Goal: Information Seeking & Learning: Check status

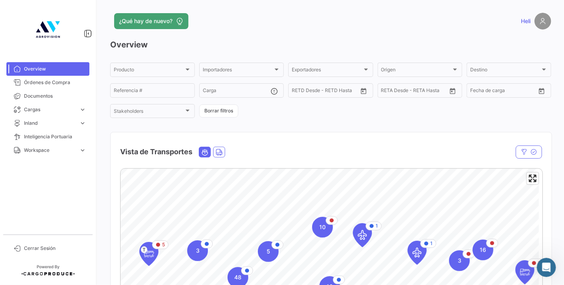
click at [206, 152] on icon "Ocean" at bounding box center [204, 152] width 7 height 7
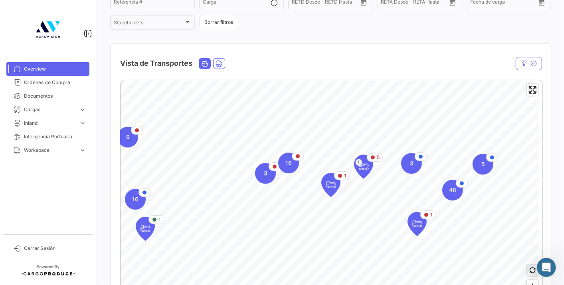
scroll to position [133, 0]
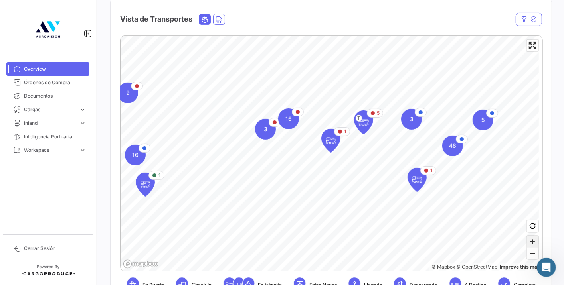
click at [527, 242] on span "Zoom in" at bounding box center [533, 242] width 12 height 12
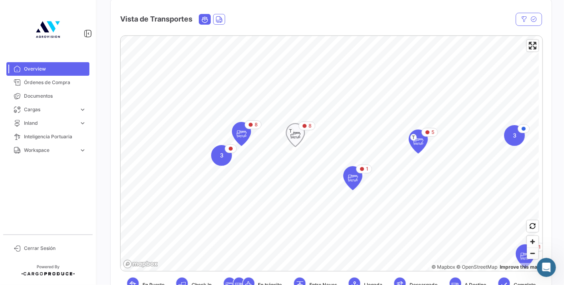
scroll to position [89, 0]
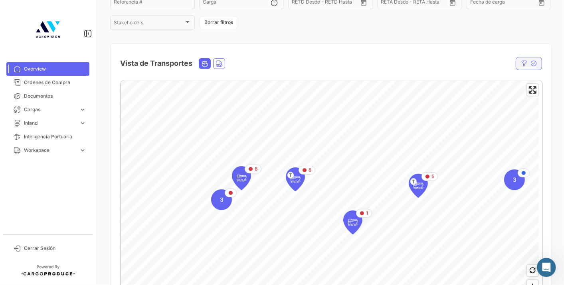
click at [530, 65] on icon "button" at bounding box center [533, 63] width 6 height 6
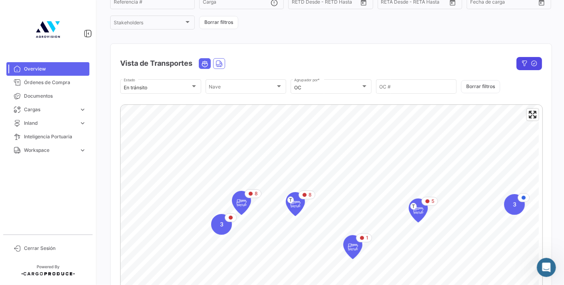
click at [526, 58] on button "button" at bounding box center [529, 63] width 26 height 13
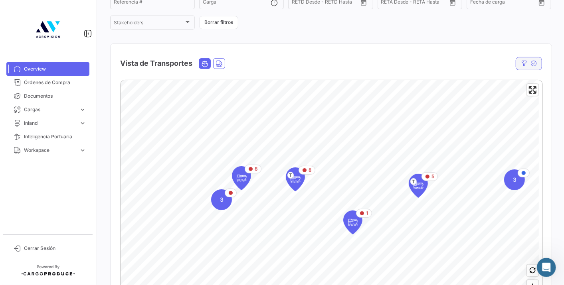
click at [526, 58] on button "button" at bounding box center [529, 63] width 26 height 13
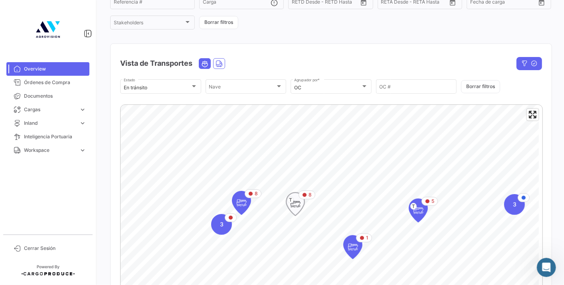
click at [297, 209] on icon "Map marker" at bounding box center [295, 204] width 11 height 17
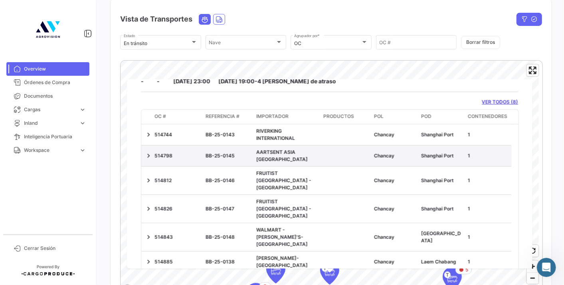
scroll to position [38, 0]
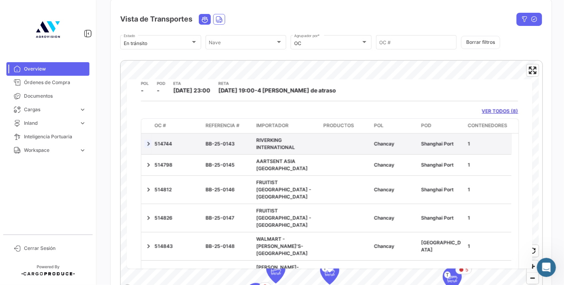
click at [149, 143] on link at bounding box center [148, 144] width 8 height 8
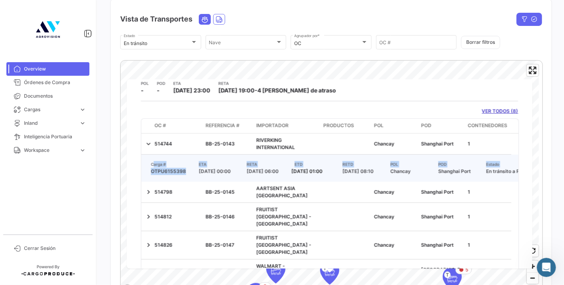
drag, startPoint x: 154, startPoint y: 164, endPoint x: 184, endPoint y: 175, distance: 32.5
click at [184, 175] on div "Carga # ETA [PERSON_NAME] ETD RETD POL POD Estado Courier # ETA Courier Estado …" at bounding box center [329, 168] width 377 height 27
click at [184, 175] on span "OTPU6155398" at bounding box center [172, 171] width 48 height 7
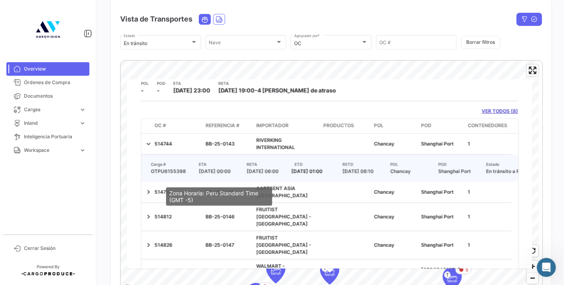
click at [206, 171] on span "[DATE] 00:00" at bounding box center [220, 171] width 48 height 7
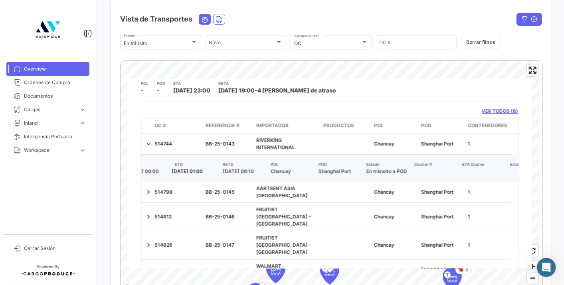
scroll to position [0, 0]
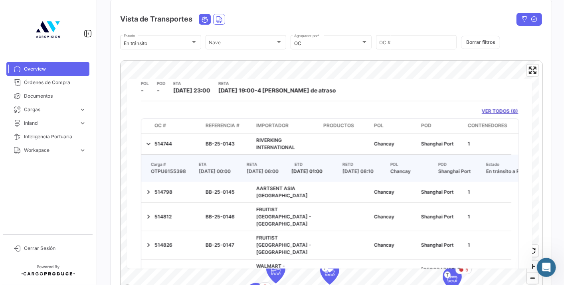
click at [482, 111] on link "VER TODOS (8)" at bounding box center [500, 111] width 36 height 7
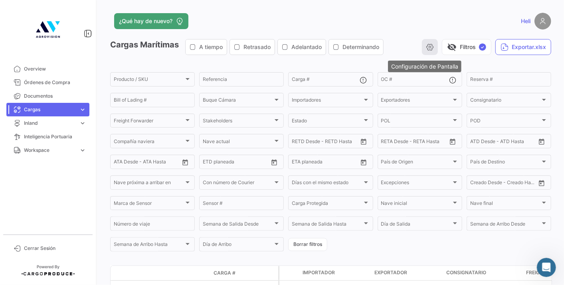
click at [426, 51] on button "button" at bounding box center [430, 47] width 16 height 16
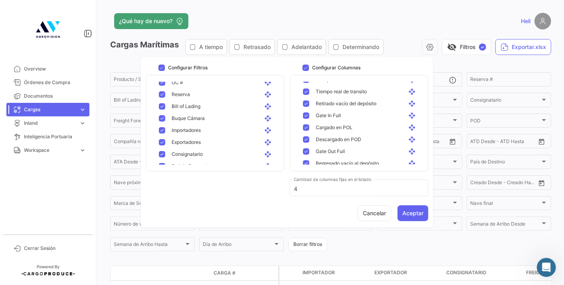
scroll to position [507, 0]
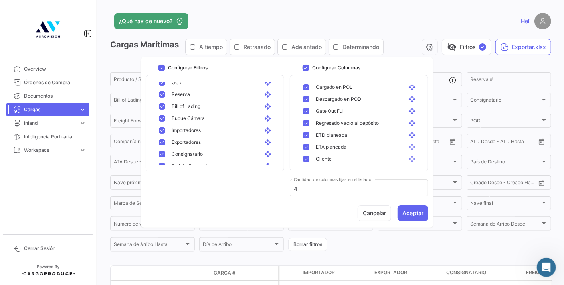
click at [433, 30] on app-header "¿Qué hay de nuevo? [GEOGRAPHIC_DATA]" at bounding box center [330, 26] width 441 height 26
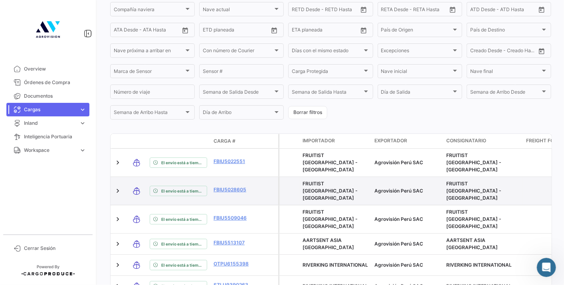
scroll to position [177, 0]
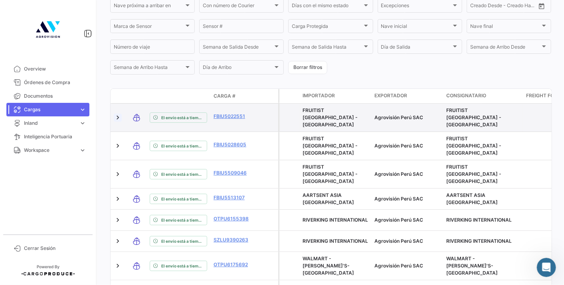
click at [119, 115] on link at bounding box center [118, 118] width 8 height 8
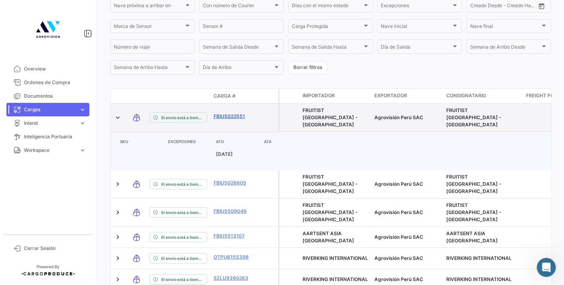
click at [225, 113] on link "FBIU5022551" at bounding box center [235, 116] width 42 height 7
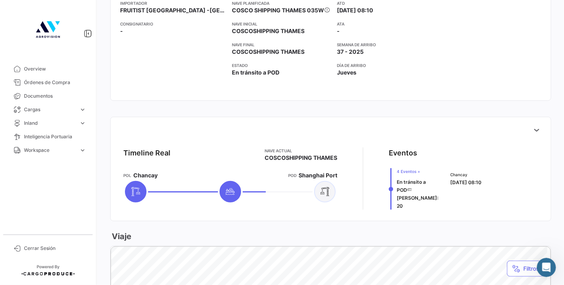
scroll to position [222, 0]
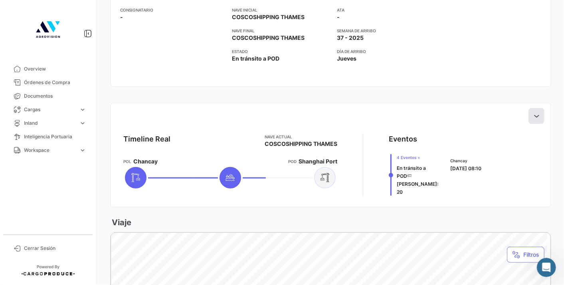
click at [532, 116] on icon at bounding box center [536, 116] width 8 height 8
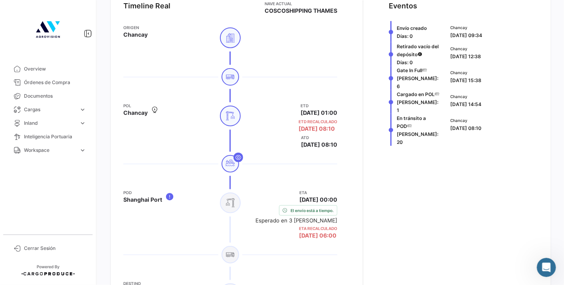
scroll to position [354, 0]
click at [42, 135] on span "Inteligencia Portuaria" at bounding box center [55, 136] width 62 height 7
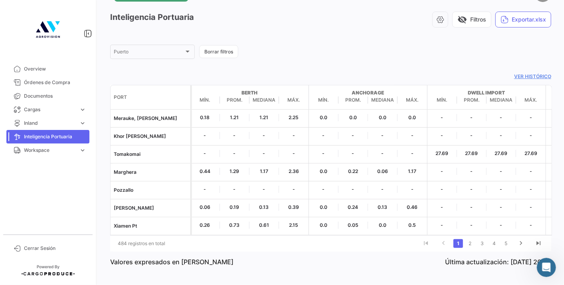
scroll to position [39, 0]
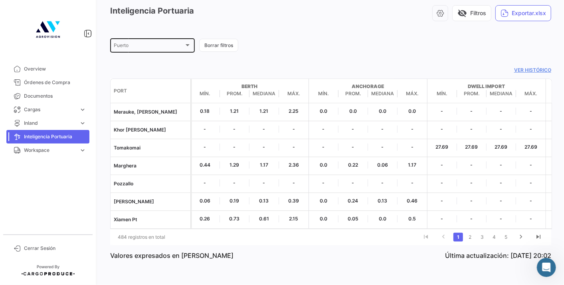
click at [161, 44] on div "Puerto" at bounding box center [149, 47] width 70 height 6
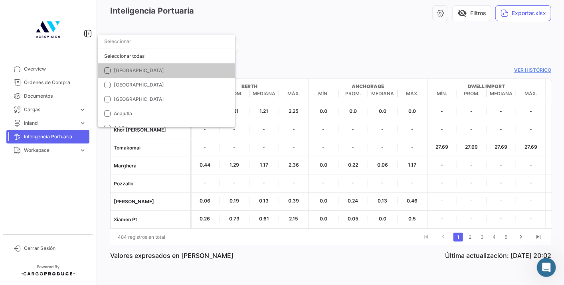
click at [343, 52] on div at bounding box center [282, 142] width 564 height 285
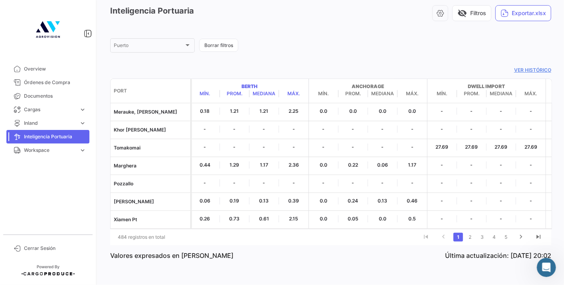
drag, startPoint x: 241, startPoint y: 80, endPoint x: 259, endPoint y: 82, distance: 18.1
click at [259, 83] on strong "Berth" at bounding box center [249, 86] width 118 height 7
drag, startPoint x: 259, startPoint y: 82, endPoint x: 252, endPoint y: 81, distance: 6.8
click at [252, 83] on strong "Berth" at bounding box center [249, 86] width 118 height 7
click at [256, 61] on app-port-intelligence-list "Inteligencia Portuaria visibility_off Filtros Exportar.xlsx [GEOGRAPHIC_DATA] f…" at bounding box center [330, 135] width 441 height 261
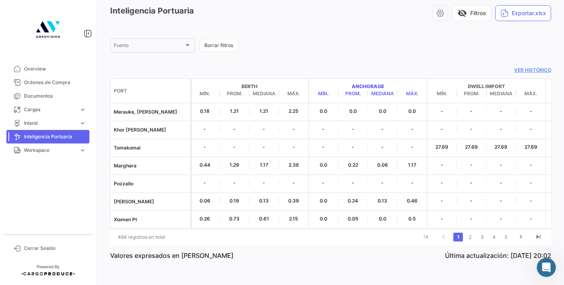
drag, startPoint x: 352, startPoint y: 81, endPoint x: 386, endPoint y: 76, distance: 34.3
click at [386, 79] on datatable-header-cell "Anchorage Mín. Prom. Mediana Máx." at bounding box center [368, 91] width 119 height 24
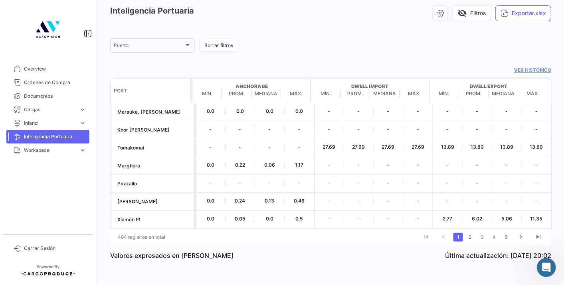
scroll to position [0, 116]
drag, startPoint x: 444, startPoint y: 230, endPoint x: 430, endPoint y: 231, distance: 14.4
click at [430, 231] on div "484 registros en total 1 2 3 4 5" at bounding box center [330, 238] width 441 height 16
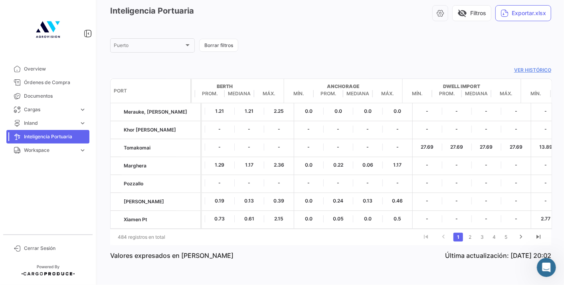
scroll to position [0, 0]
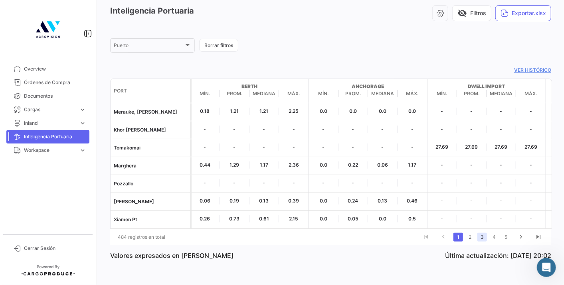
click at [478, 240] on link "3" at bounding box center [482, 237] width 10 height 9
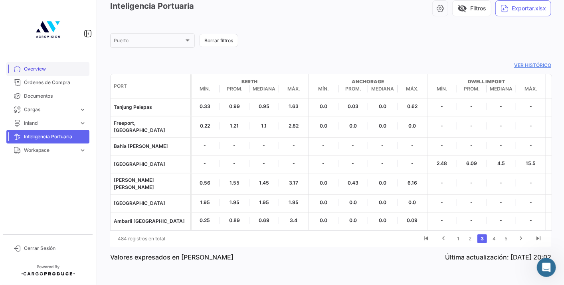
click at [65, 73] on link "Overview" at bounding box center [47, 69] width 83 height 14
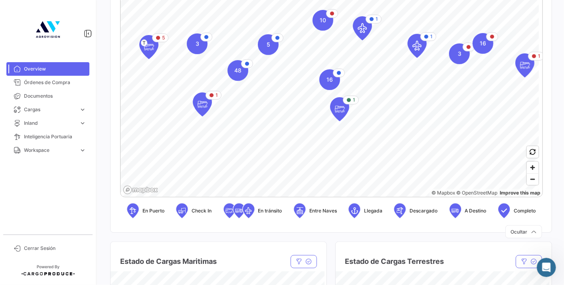
scroll to position [163, 0]
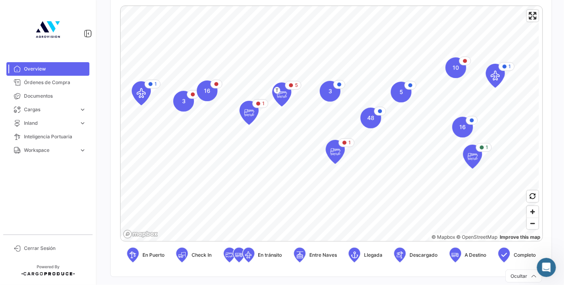
click at [548, 154] on div "¿Qué hay de nuevo? Heli Overview Producto Producto Importadores Importadores Ex…" at bounding box center [330, 142] width 467 height 285
click at [530, 212] on span "Zoom in" at bounding box center [533, 212] width 12 height 12
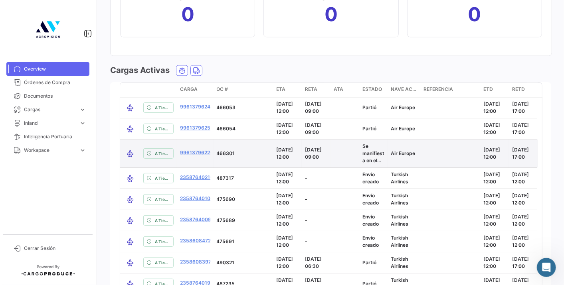
scroll to position [905, 0]
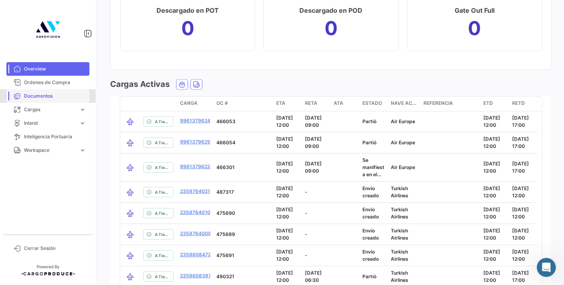
click at [44, 91] on link "Documentos" at bounding box center [47, 96] width 83 height 14
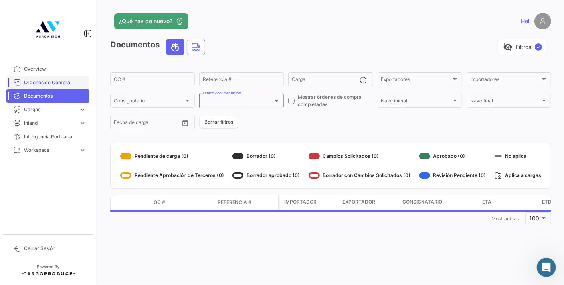
click at [44, 87] on link "Órdenes de Compra" at bounding box center [47, 83] width 83 height 14
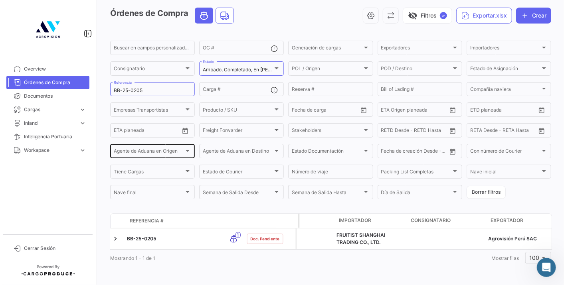
scroll to position [0, 23]
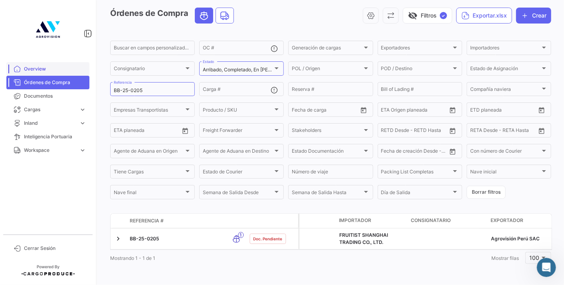
click at [51, 66] on span "Overview" at bounding box center [55, 68] width 62 height 7
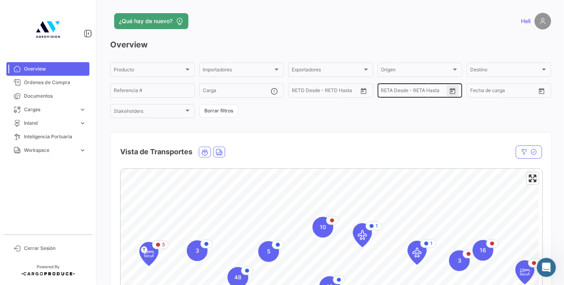
click at [450, 91] on icon "Open calendar" at bounding box center [452, 91] width 7 height 7
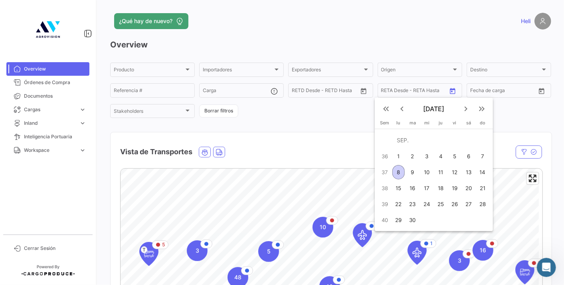
click at [400, 172] on div "8" at bounding box center [398, 172] width 12 height 14
type input "[DATE]"
click at [480, 170] on div "14" at bounding box center [482, 172] width 13 height 14
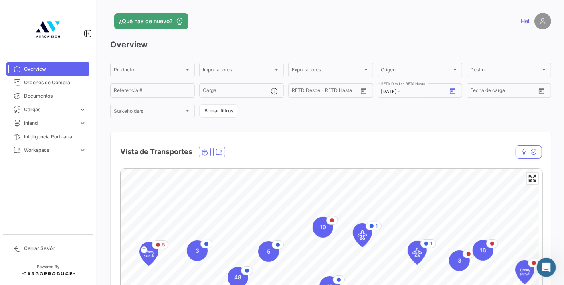
type input "[DATE]"
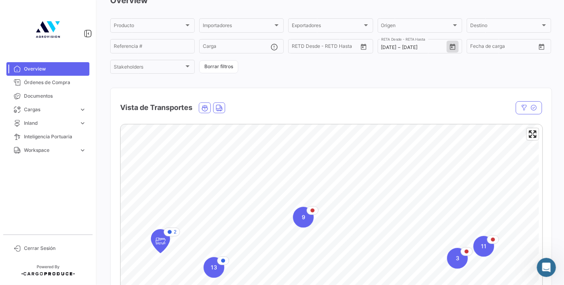
scroll to position [133, 0]
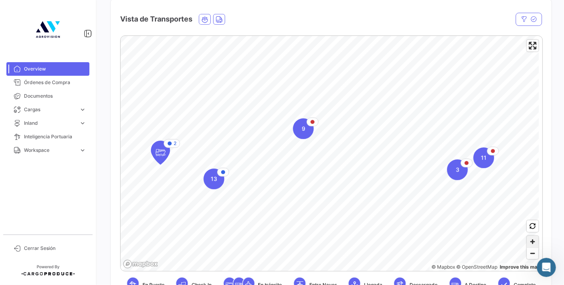
click at [528, 244] on span "Zoom in" at bounding box center [533, 242] width 12 height 12
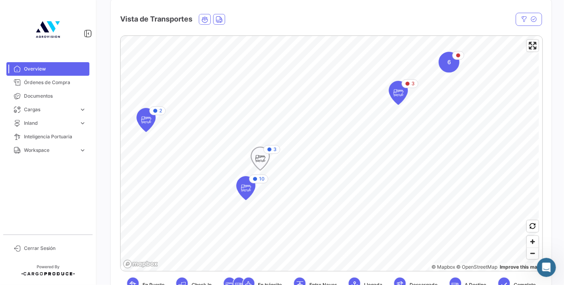
click at [261, 154] on icon "Map marker" at bounding box center [260, 158] width 11 height 17
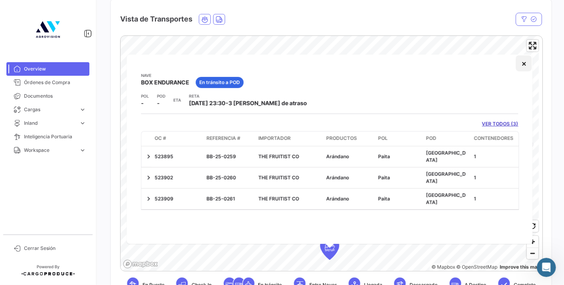
click at [521, 66] on button "×" at bounding box center [524, 63] width 16 height 16
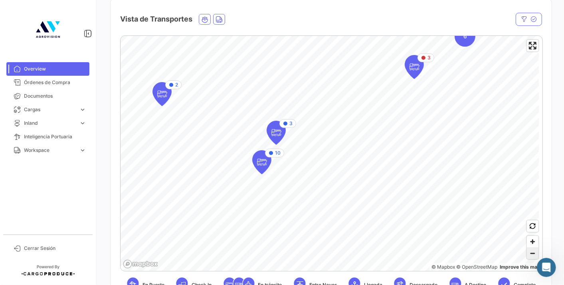
click at [527, 256] on span "Zoom out" at bounding box center [533, 253] width 12 height 11
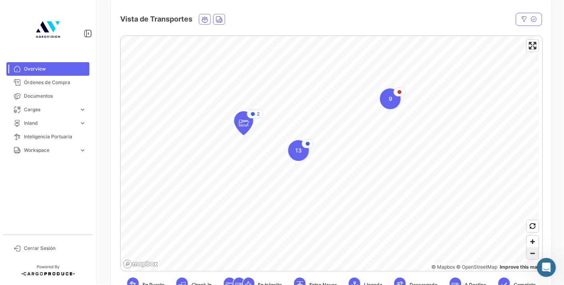
click at [527, 256] on span "Zoom out" at bounding box center [533, 253] width 12 height 11
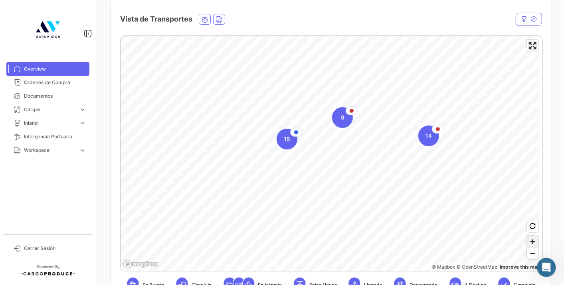
click at [527, 241] on span "Zoom in" at bounding box center [533, 242] width 12 height 12
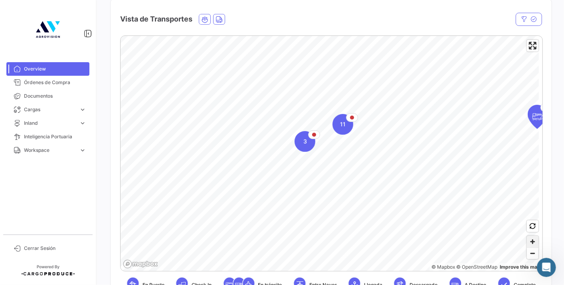
click at [530, 242] on span "Zoom in" at bounding box center [533, 242] width 12 height 12
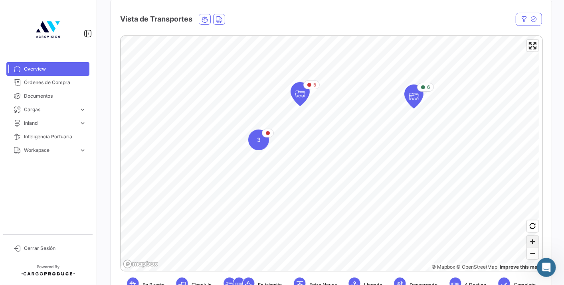
click at [527, 238] on span "Zoom in" at bounding box center [533, 242] width 12 height 12
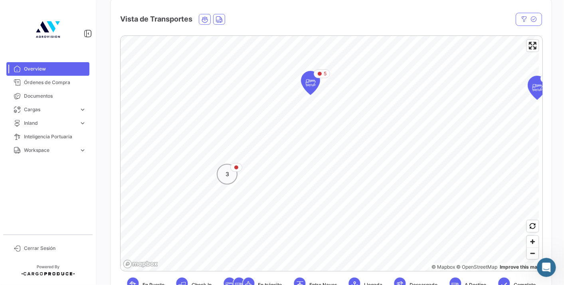
click at [233, 176] on div "3" at bounding box center [227, 174] width 21 height 21
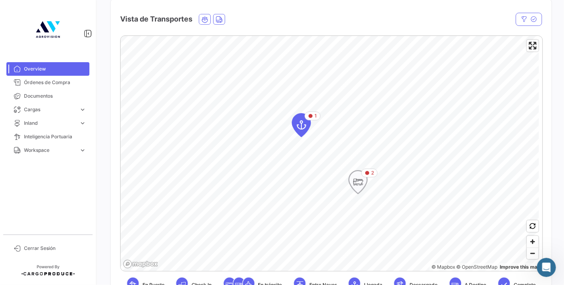
click at [360, 190] on icon "Map marker" at bounding box center [357, 182] width 11 height 17
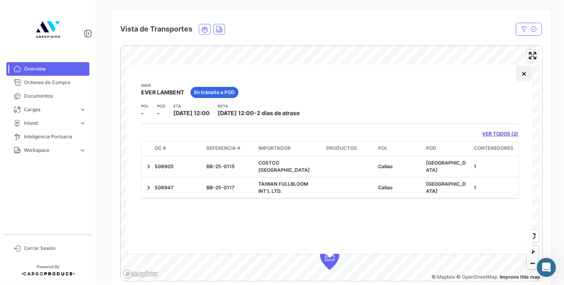
click at [524, 75] on button "×" at bounding box center [524, 73] width 16 height 16
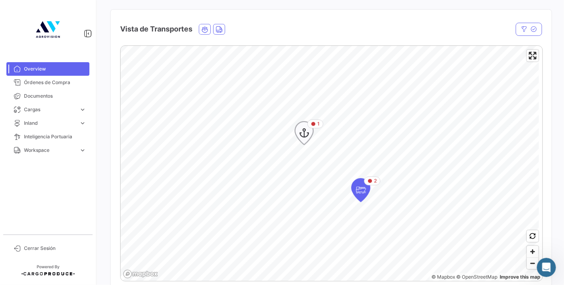
click at [301, 135] on icon "Map marker" at bounding box center [304, 133] width 11 height 17
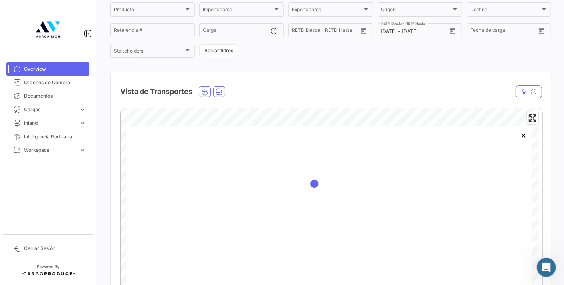
scroll to position [89, 0]
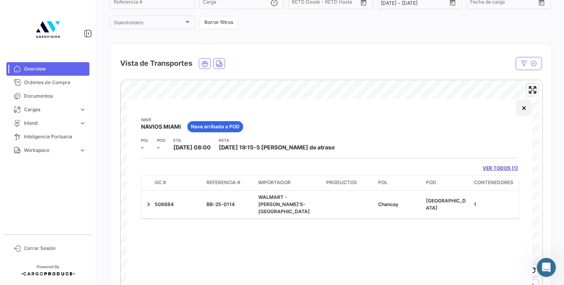
click at [526, 111] on button "×" at bounding box center [524, 108] width 16 height 16
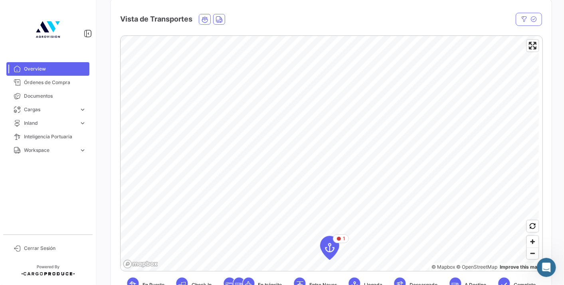
scroll to position [222, 0]
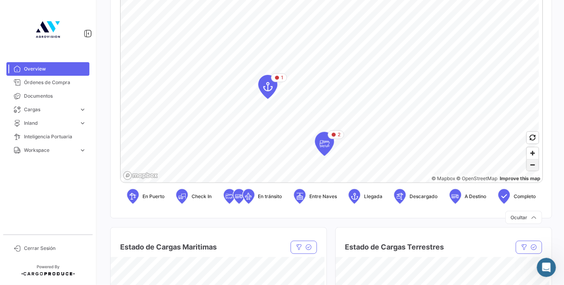
click at [530, 166] on span "Zoom out" at bounding box center [533, 165] width 12 height 11
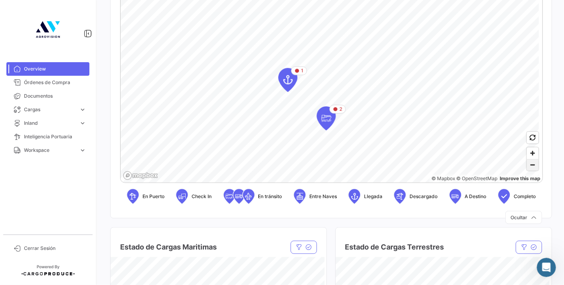
click at [530, 166] on span "Zoom out" at bounding box center [533, 165] width 12 height 11
click at [308, 75] on icon "Map marker" at bounding box center [308, 76] width 11 height 17
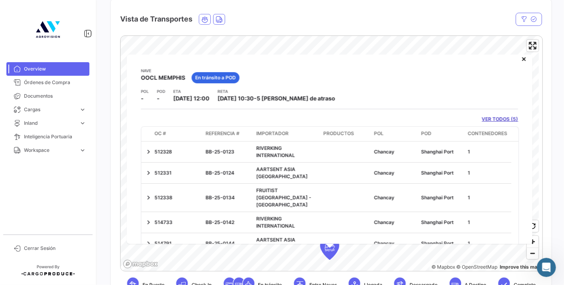
scroll to position [0, 0]
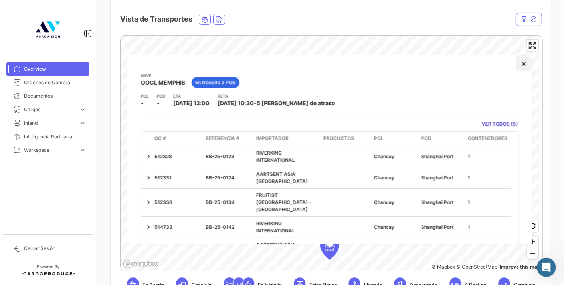
click at [516, 64] on button "×" at bounding box center [524, 63] width 16 height 16
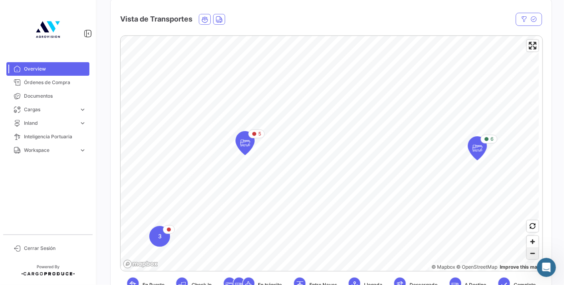
click at [527, 252] on span "Zoom out" at bounding box center [533, 253] width 12 height 11
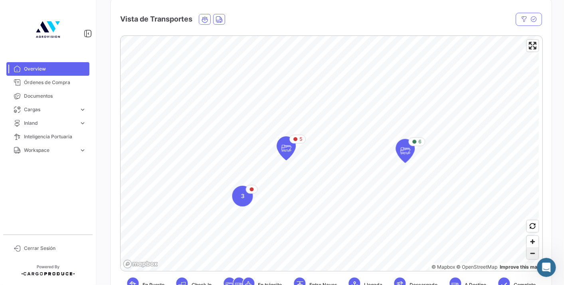
click at [527, 252] on span "Zoom out" at bounding box center [533, 253] width 12 height 11
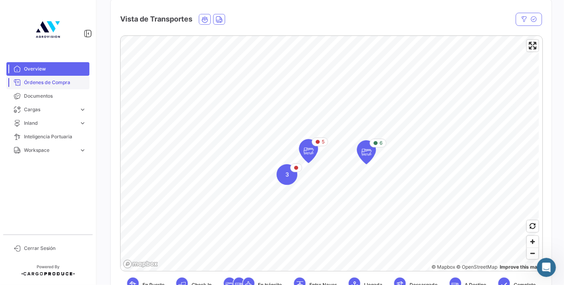
click at [65, 83] on span "Órdenes de Compra" at bounding box center [55, 82] width 62 height 7
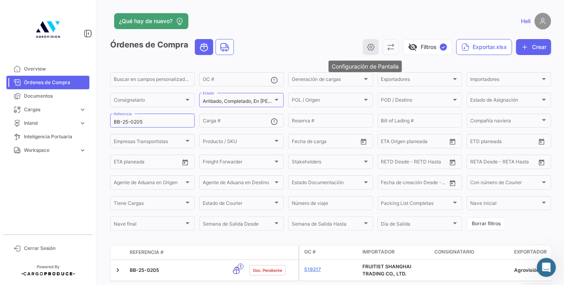
click at [368, 46] on icon "button" at bounding box center [371, 47] width 8 height 8
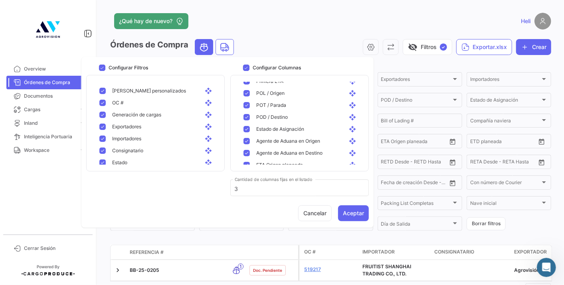
scroll to position [279, 0]
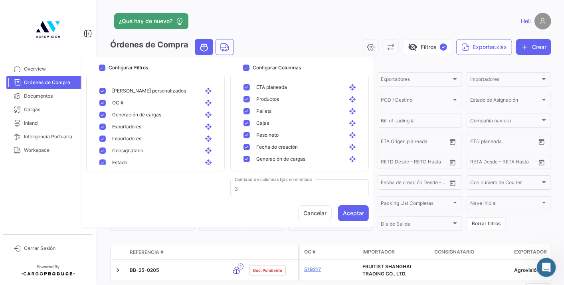
click at [303, 30] on app-header "¿Qué hay de nuevo? [GEOGRAPHIC_DATA]" at bounding box center [330, 26] width 441 height 26
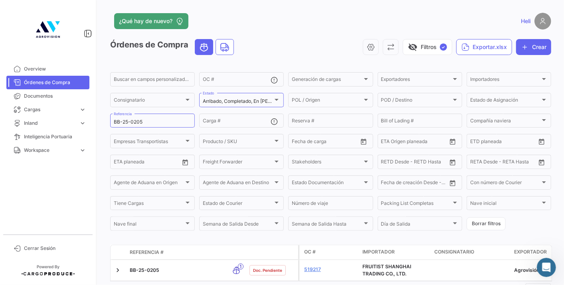
click at [282, 131] on form "Buscar en [PERSON_NAME] personalizados... OC # Generación [PERSON_NAME] Generac…" at bounding box center [330, 151] width 441 height 161
click at [60, 69] on span "Overview" at bounding box center [55, 68] width 62 height 7
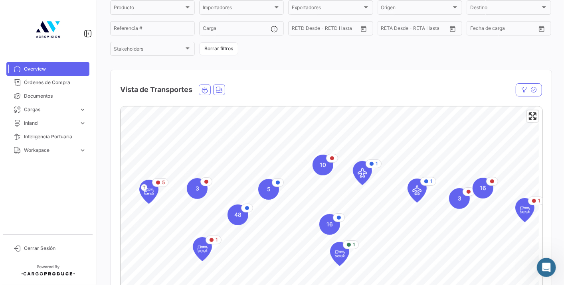
scroll to position [89, 0]
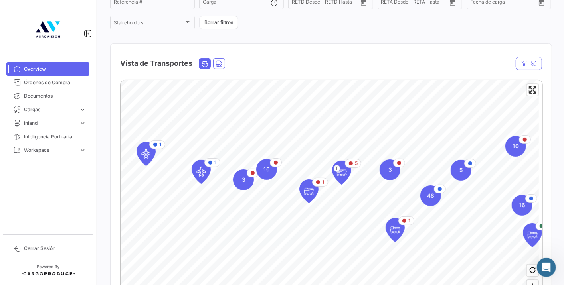
click at [204, 65] on icon "Ocean" at bounding box center [204, 63] width 7 height 7
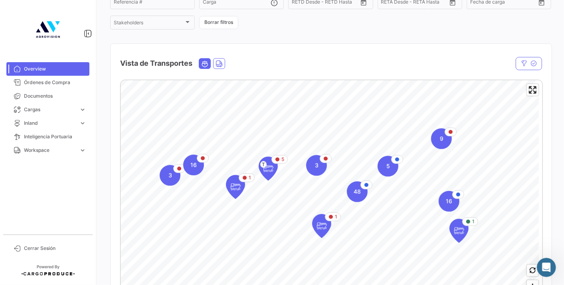
scroll to position [0, 0]
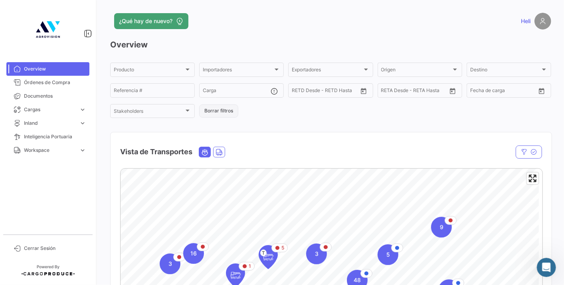
click at [228, 111] on button "Borrar filtros" at bounding box center [218, 111] width 39 height 13
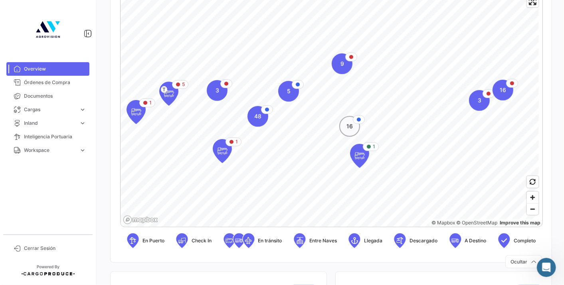
scroll to position [133, 0]
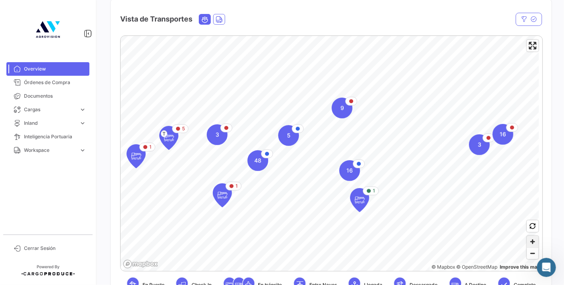
click at [527, 246] on span "Zoom in" at bounding box center [533, 242] width 12 height 12
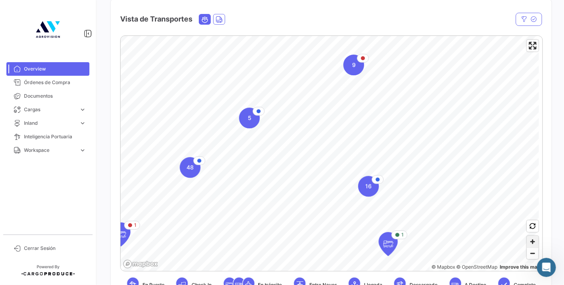
click at [527, 246] on span "Zoom in" at bounding box center [533, 242] width 12 height 12
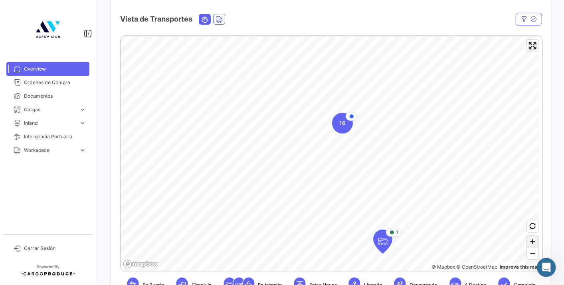
click at [527, 239] on span "Zoom in" at bounding box center [533, 242] width 12 height 12
click at [528, 244] on span "Zoom in" at bounding box center [533, 242] width 12 height 12
click at [528, 249] on span "Zoom out" at bounding box center [533, 253] width 12 height 11
click at [530, 255] on span "Zoom out" at bounding box center [533, 253] width 12 height 11
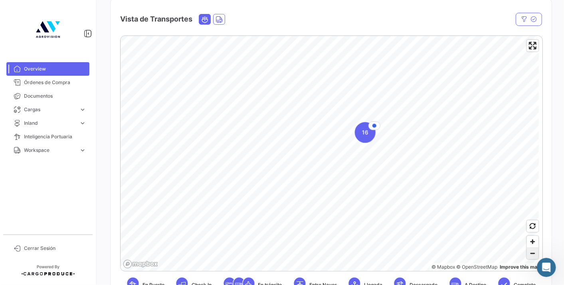
click at [530, 255] on span "Zoom out" at bounding box center [533, 253] width 12 height 11
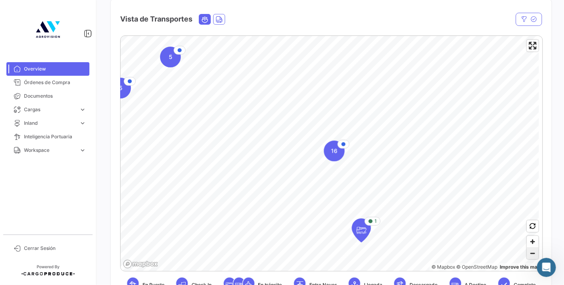
click at [530, 255] on span "Zoom out" at bounding box center [533, 253] width 12 height 11
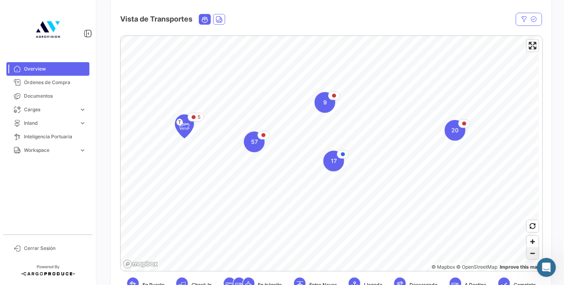
click at [530, 255] on span "Zoom out" at bounding box center [533, 253] width 12 height 11
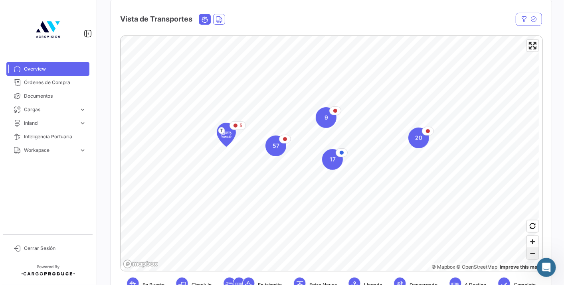
click at [530, 255] on span "Zoom out" at bounding box center [533, 253] width 12 height 11
